Goal: Transaction & Acquisition: Book appointment/travel/reservation

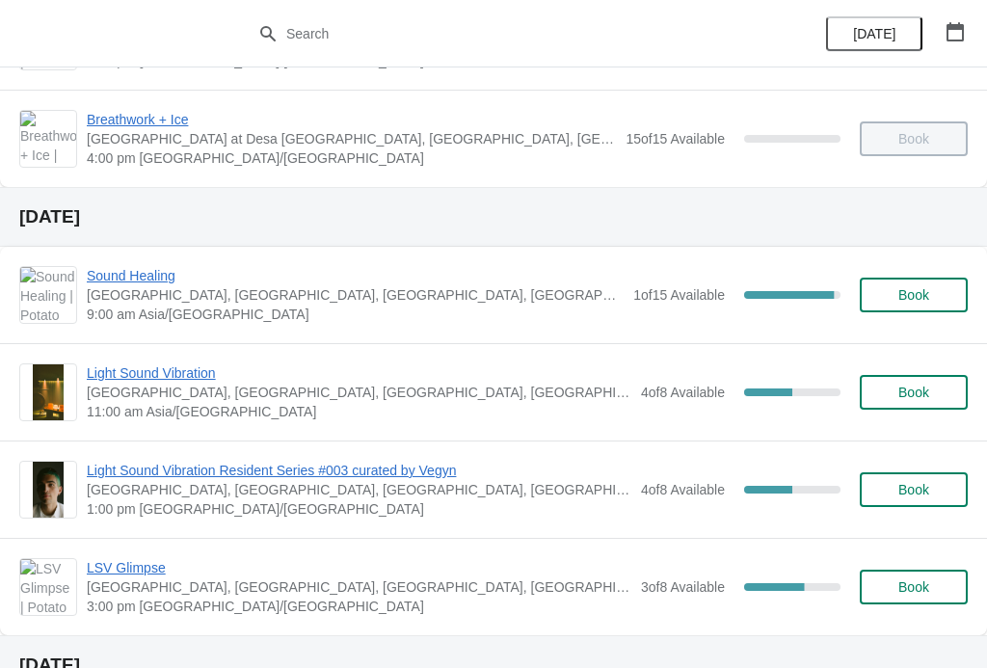
scroll to position [478, 0]
click at [911, 492] on span "Book" at bounding box center [913, 488] width 31 height 15
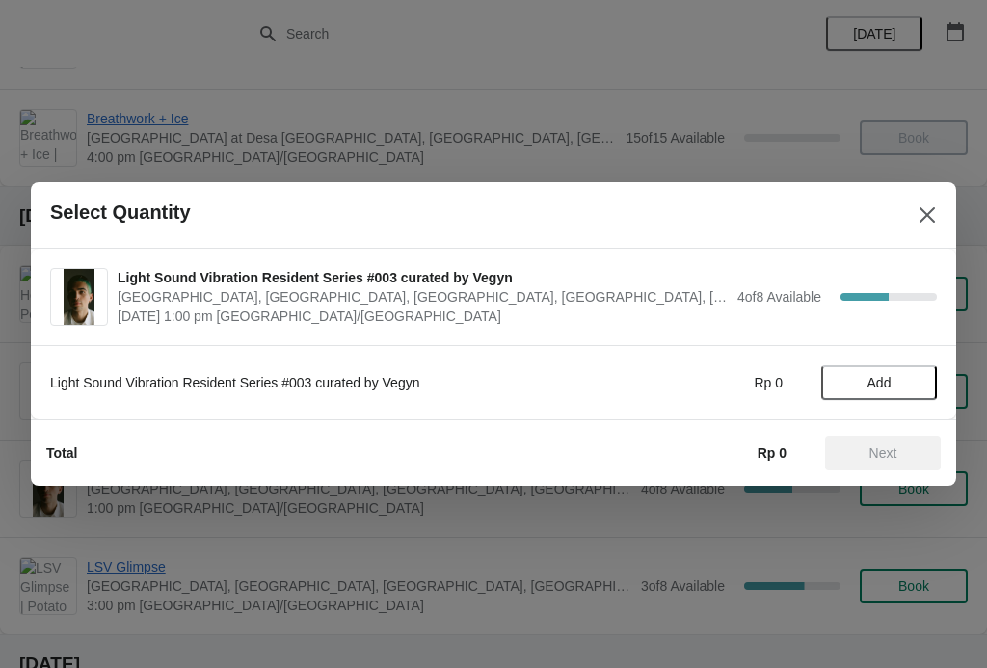
click at [875, 388] on span "Add" at bounding box center [880, 382] width 24 height 15
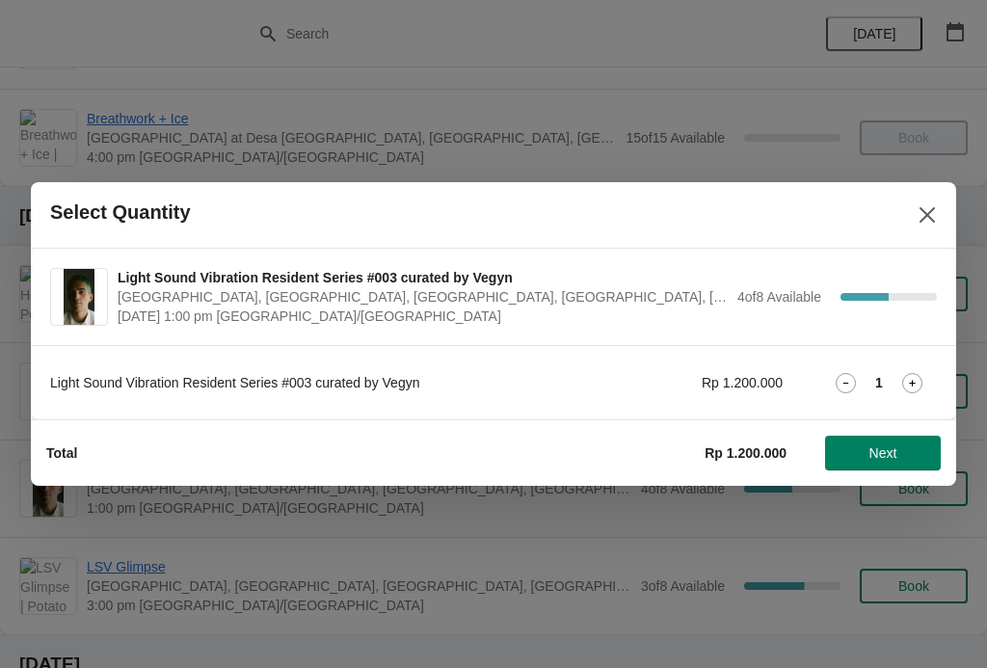
click at [906, 383] on icon at bounding box center [912, 383] width 20 height 20
click at [884, 455] on span "Next" at bounding box center [883, 452] width 28 height 15
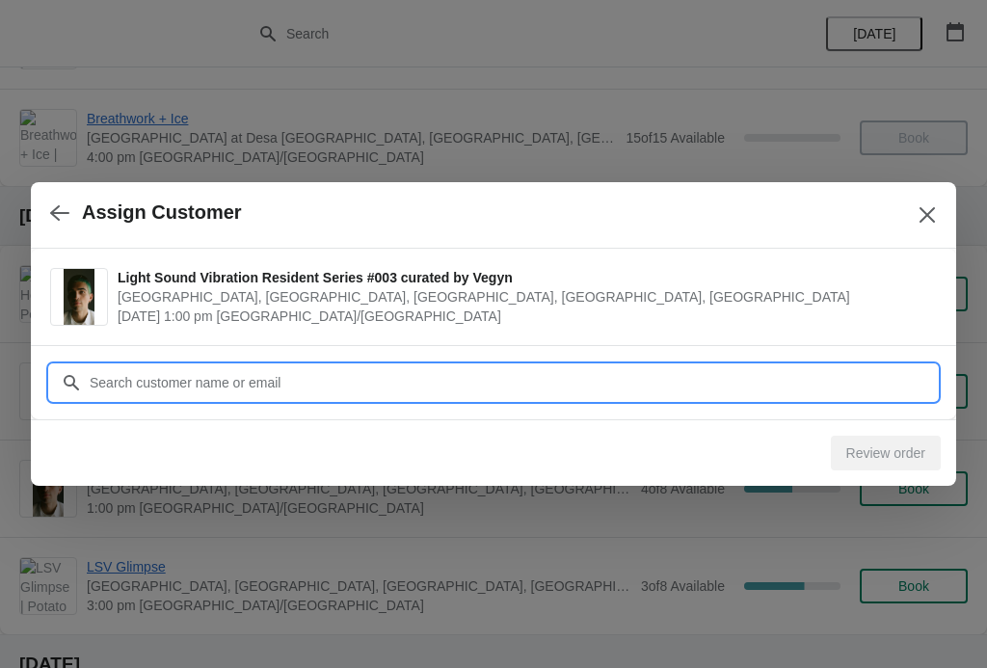
click at [855, 388] on input "Customer" at bounding box center [513, 382] width 848 height 35
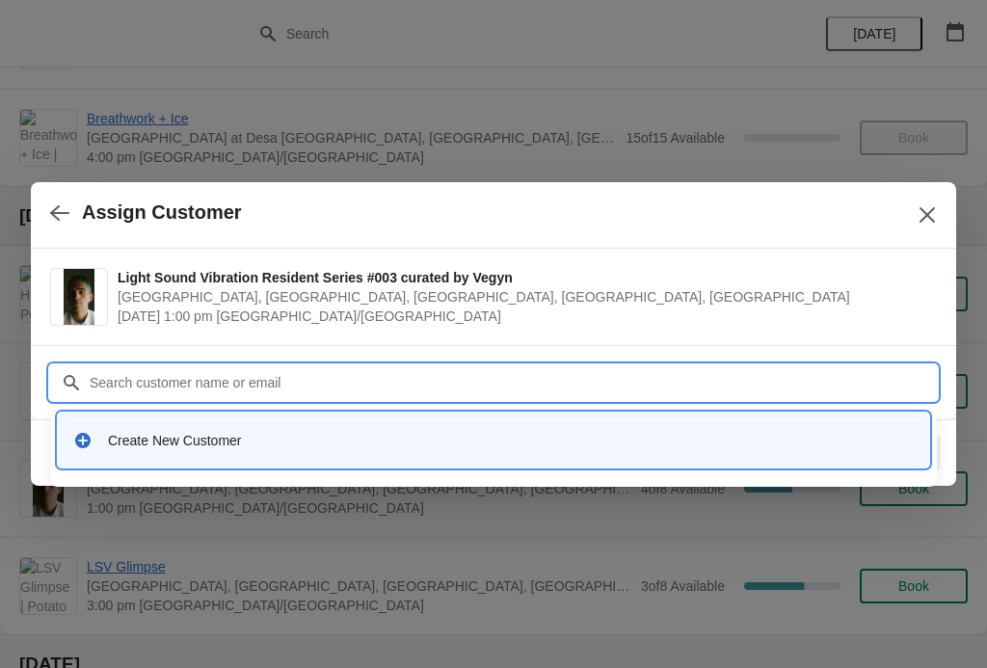
click at [114, 458] on div "Create New Customer" at bounding box center [494, 440] width 856 height 40
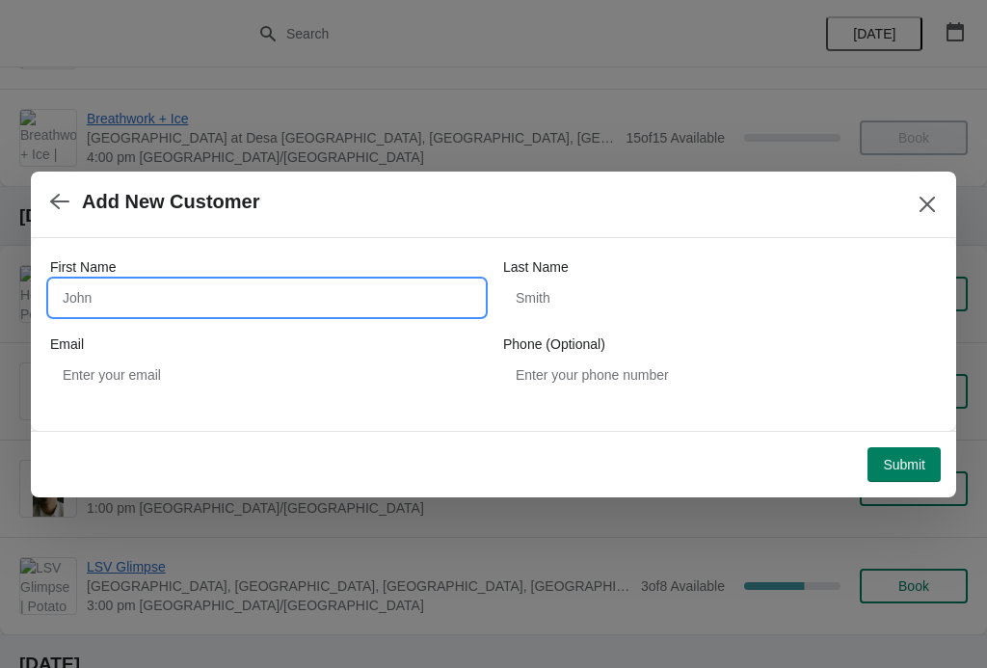
click at [79, 298] on input "First Name" at bounding box center [267, 298] width 434 height 35
type input "Chunxi"
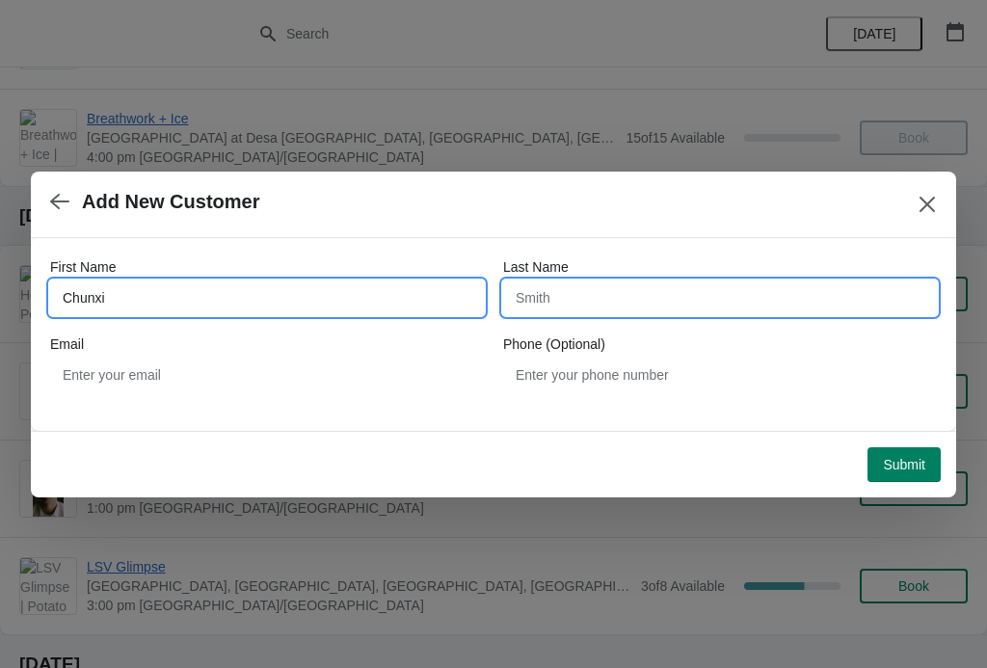
click at [619, 290] on input "Last Name" at bounding box center [720, 298] width 434 height 35
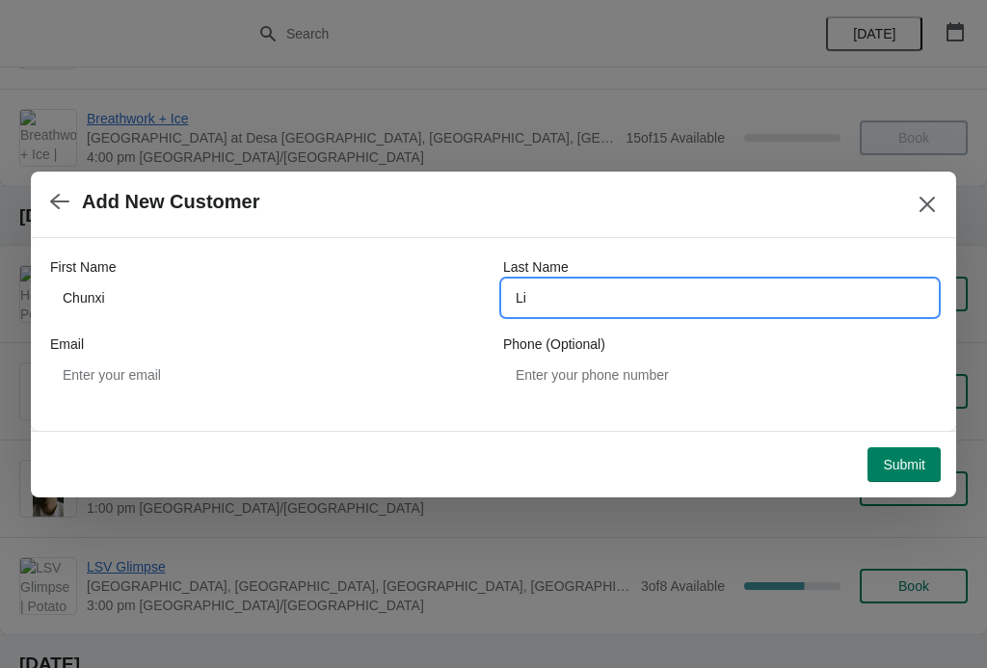
type input "Li"
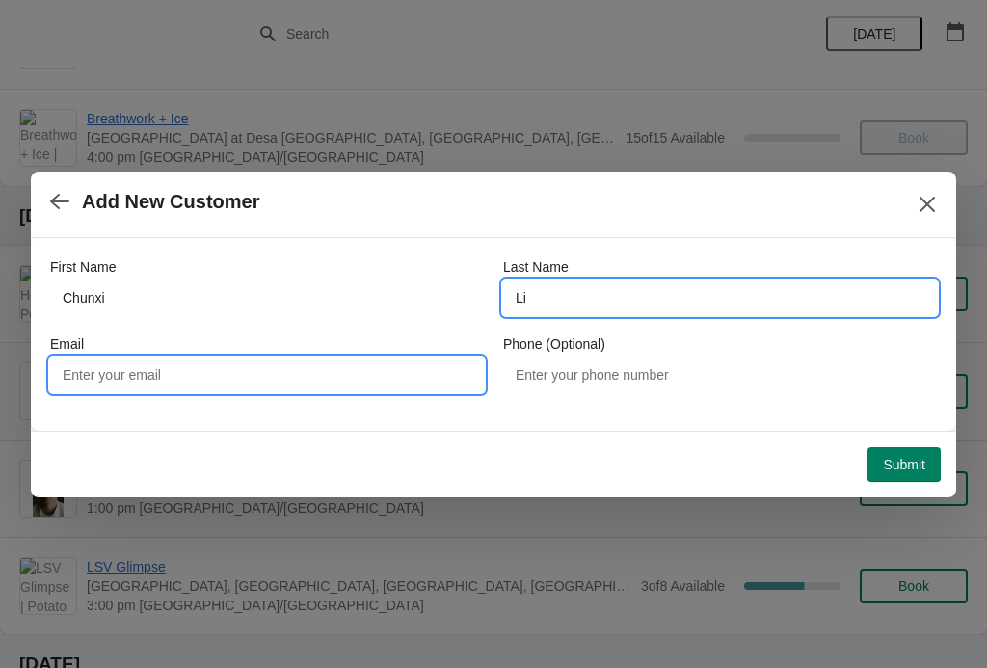
click at [360, 364] on input "Email" at bounding box center [267, 375] width 434 height 35
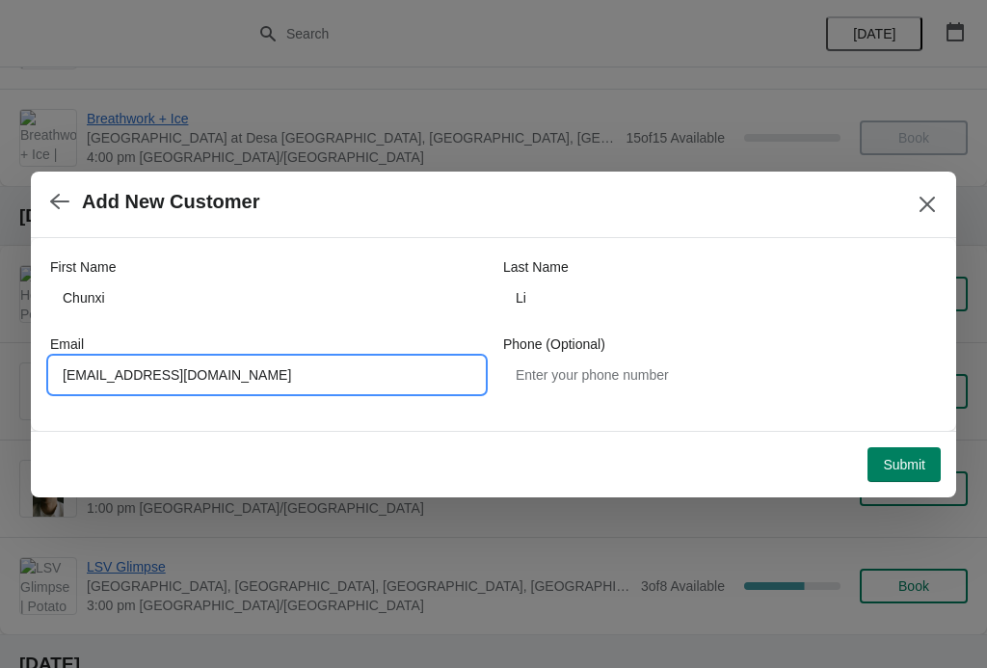
type input "[EMAIL_ADDRESS][DOMAIN_NAME]"
click at [919, 457] on span "Submit" at bounding box center [904, 464] width 42 height 15
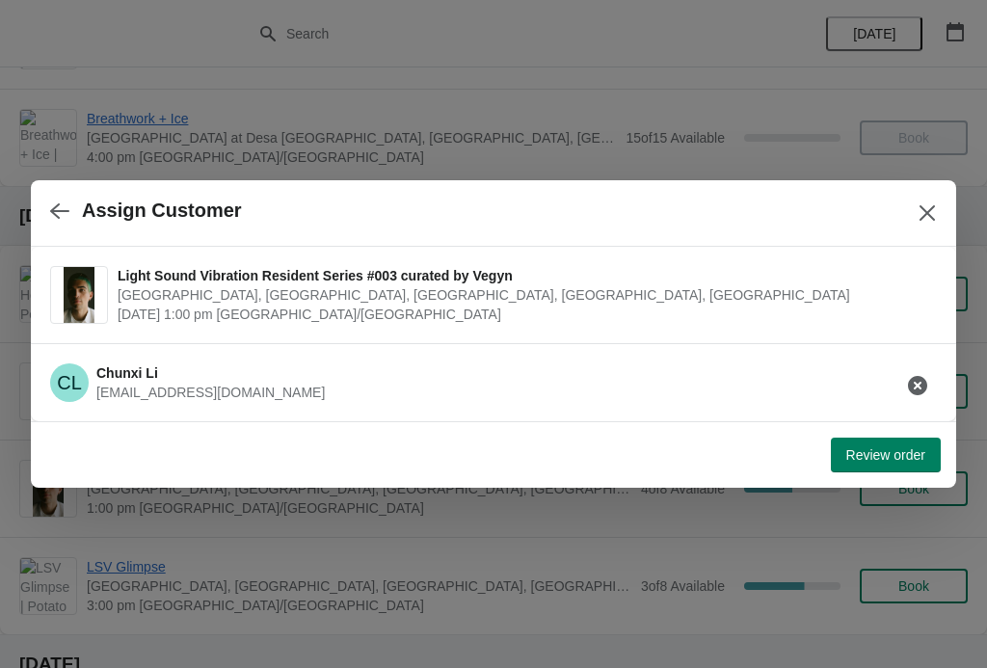
click at [896, 452] on span "Review order" at bounding box center [885, 454] width 79 height 15
